Goal: Navigation & Orientation: Find specific page/section

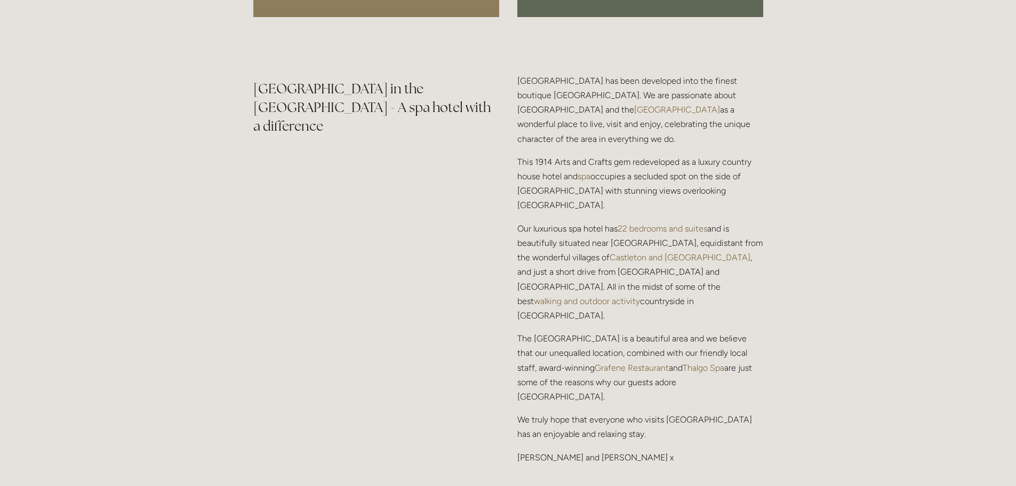
scroll to position [1333, 0]
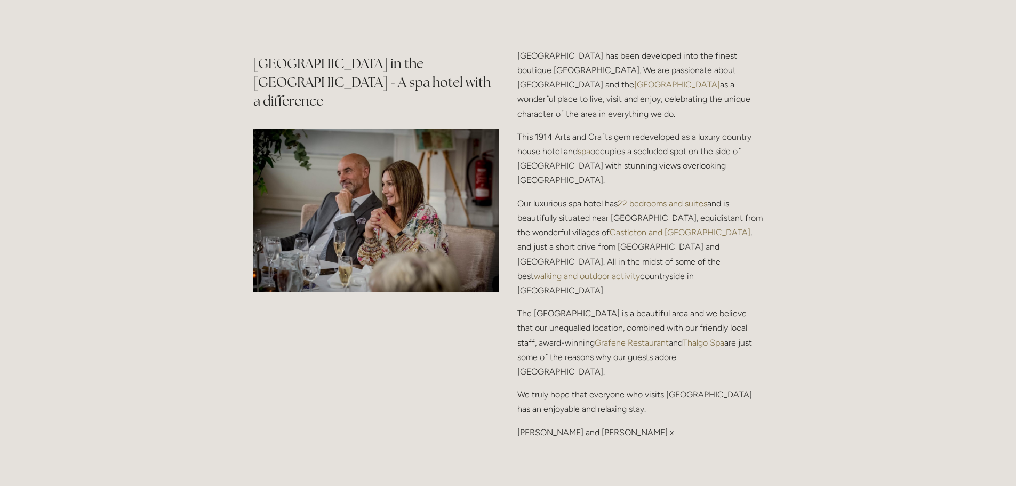
click at [636, 198] on link "22 bedrooms and suites" at bounding box center [663, 203] width 90 height 10
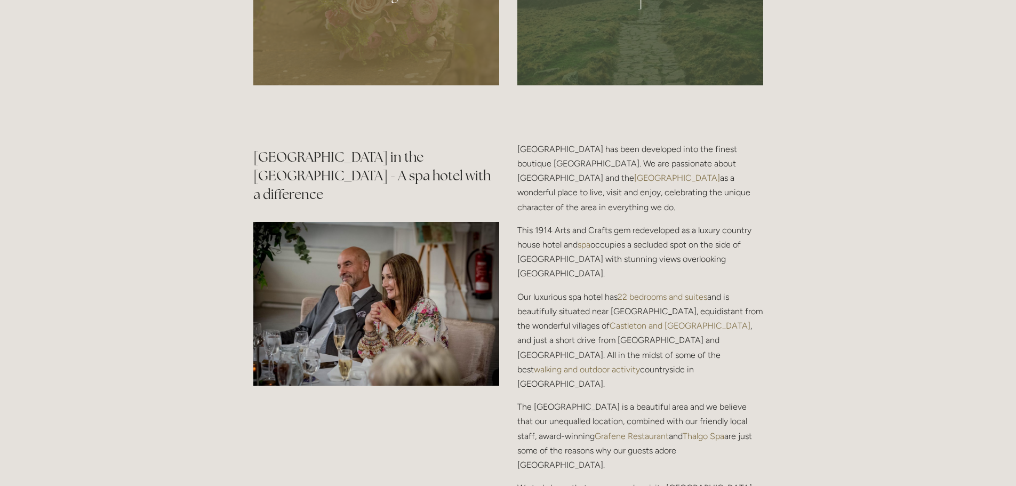
scroll to position [1280, 0]
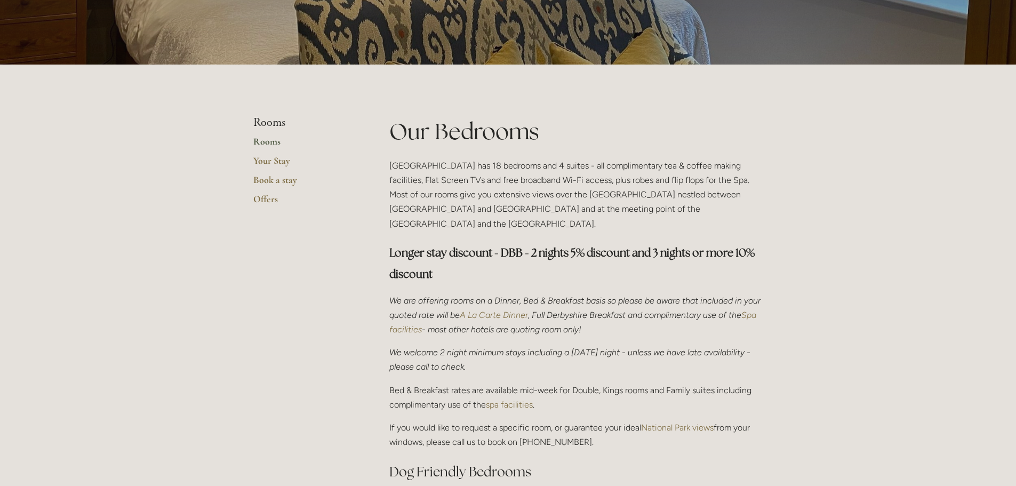
scroll to position [160, 0]
click at [259, 180] on link "Book a stay" at bounding box center [304, 182] width 102 height 19
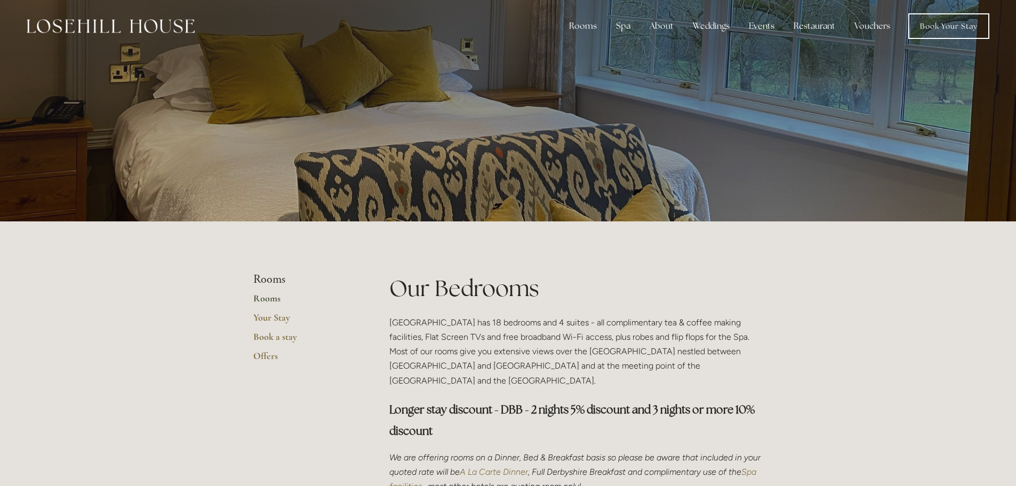
scroll to position [0, 0]
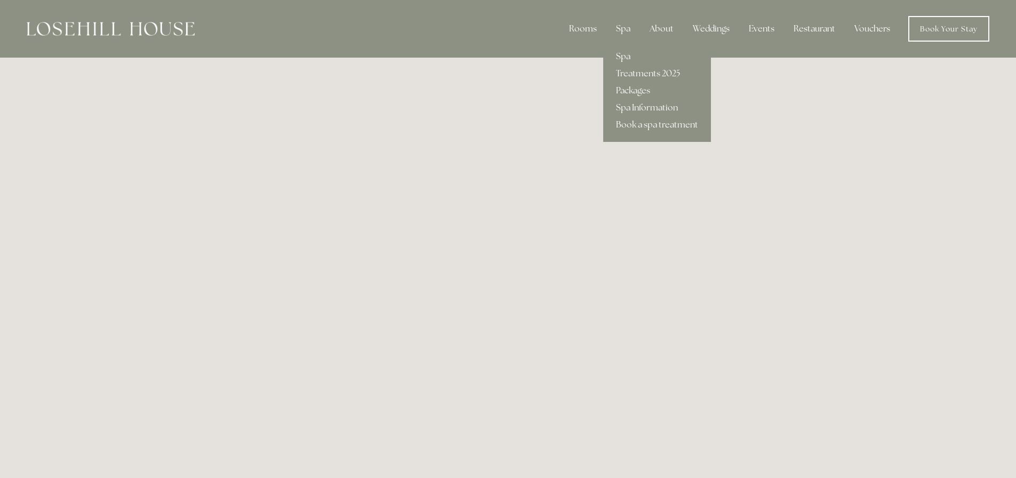
click at [629, 55] on link "Spa" at bounding box center [657, 56] width 108 height 17
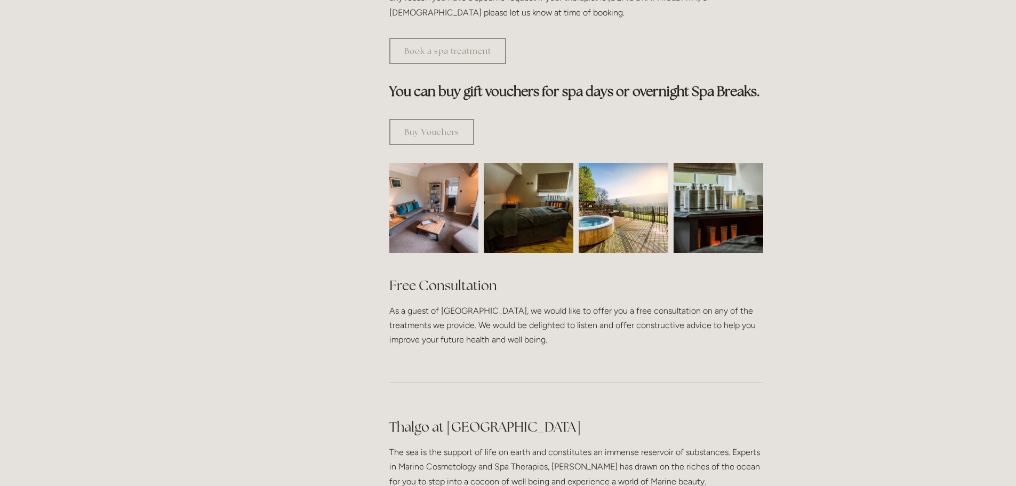
scroll to position [587, 0]
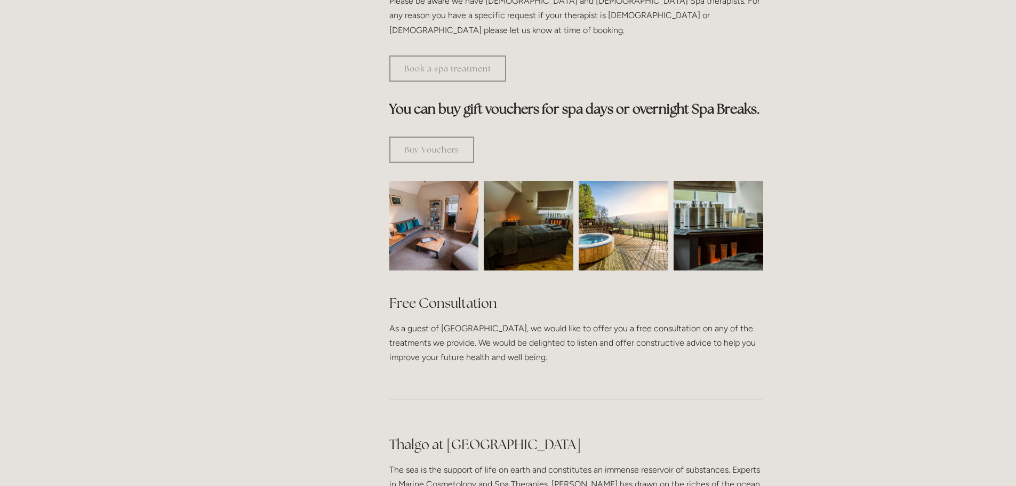
click at [617, 193] on img at bounding box center [624, 226] width 90 height 90
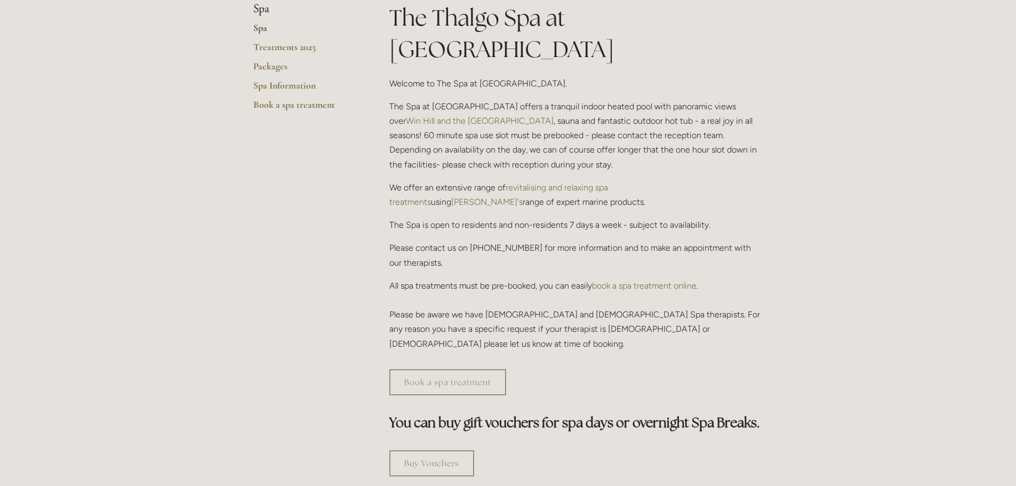
scroll to position [0, 0]
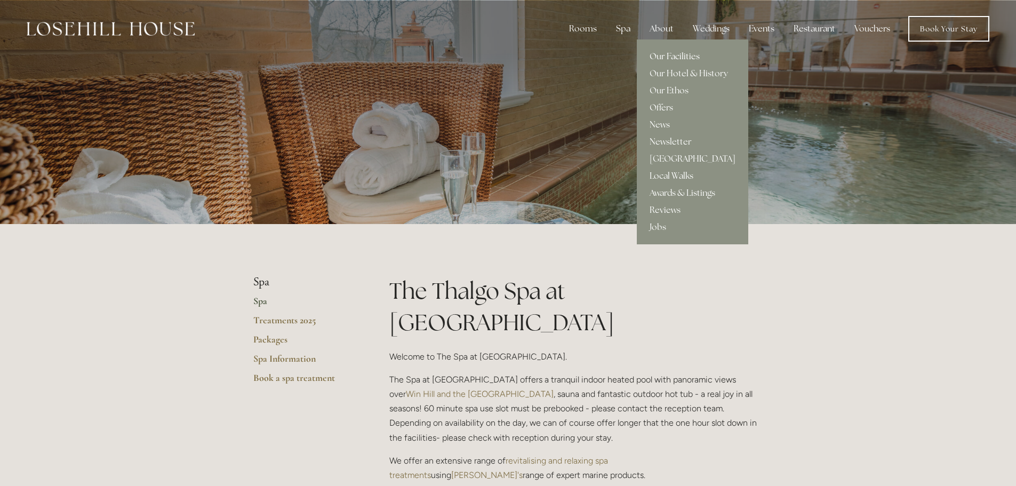
click at [669, 57] on link "Our Facilities" at bounding box center [692, 56] width 111 height 17
